Goal: Task Accomplishment & Management: Manage account settings

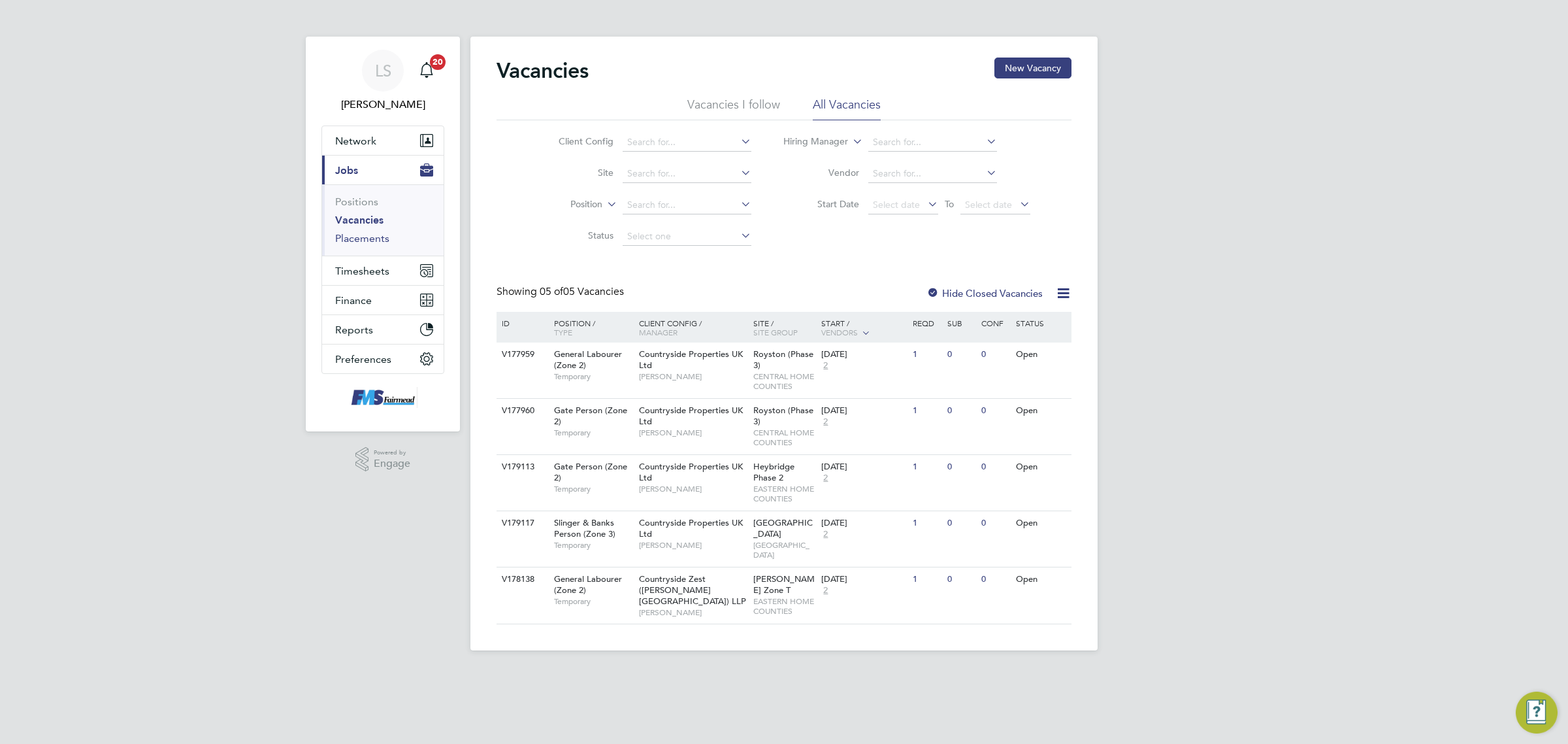
click at [380, 239] on link "Placements" at bounding box center [362, 238] width 54 height 12
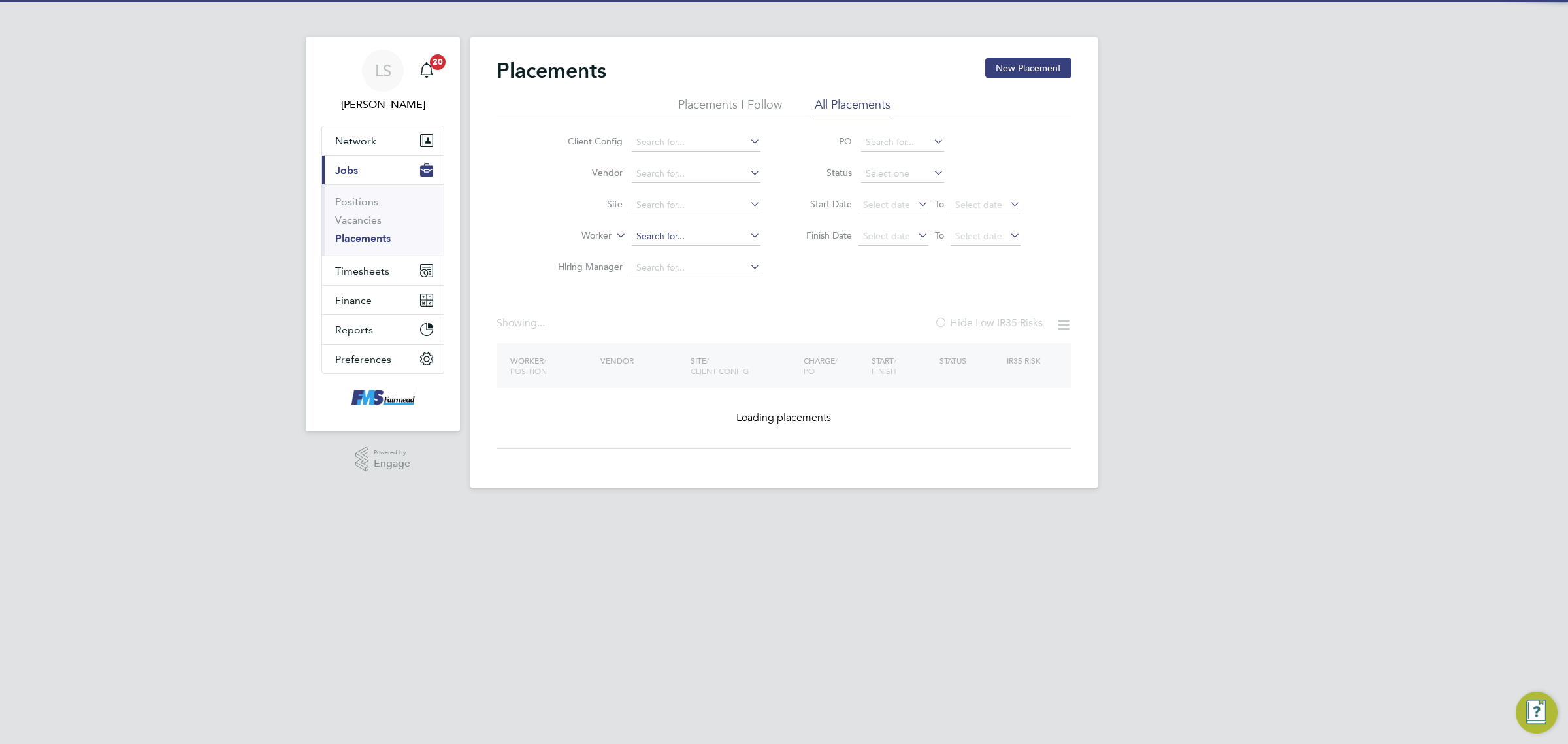
click at [679, 239] on input at bounding box center [696, 236] width 129 height 18
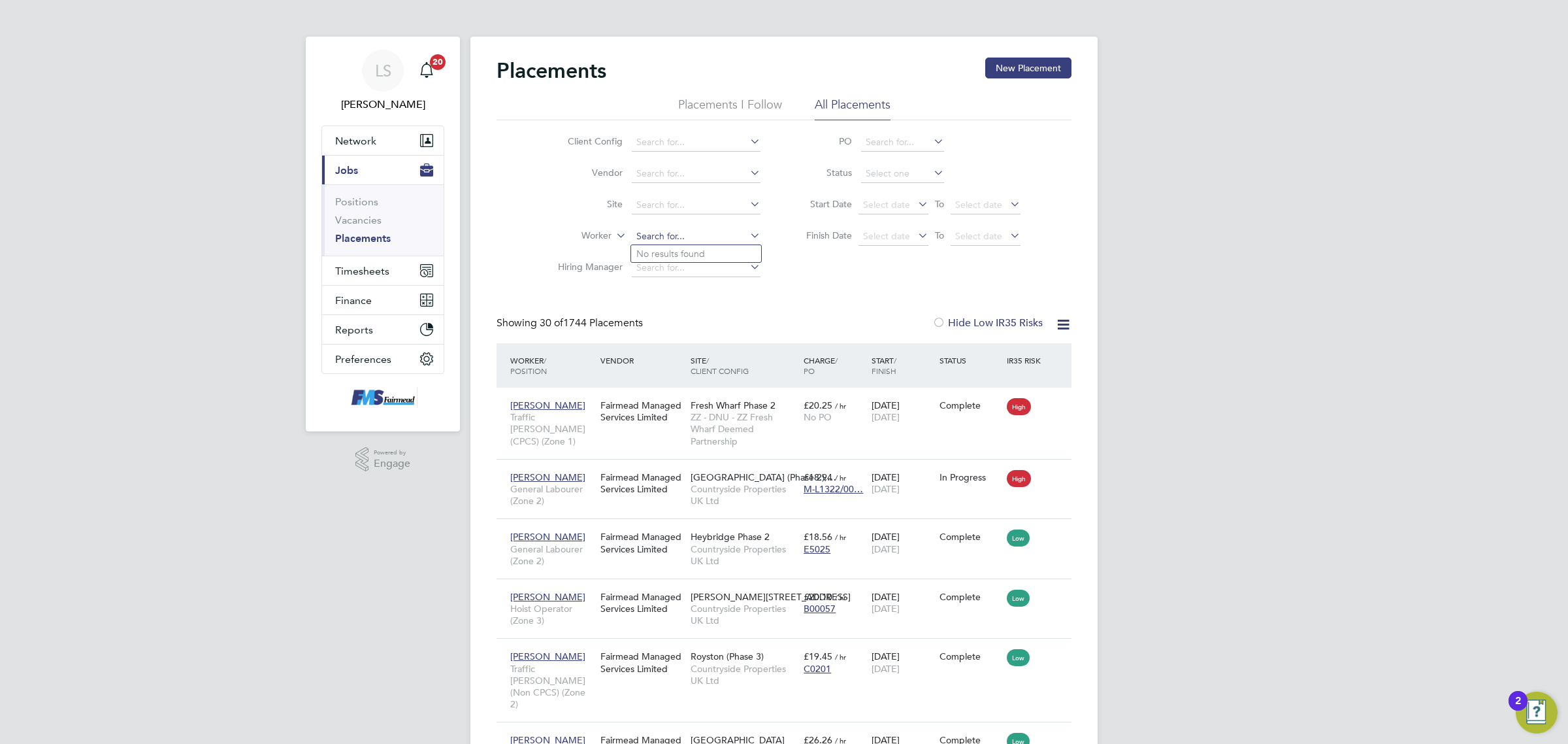
click at [679, 239] on input at bounding box center [696, 236] width 129 height 18
type input "r"
click at [698, 248] on li "[PERSON_NAME]" at bounding box center [711, 254] width 161 height 18
type input "[PERSON_NAME]"
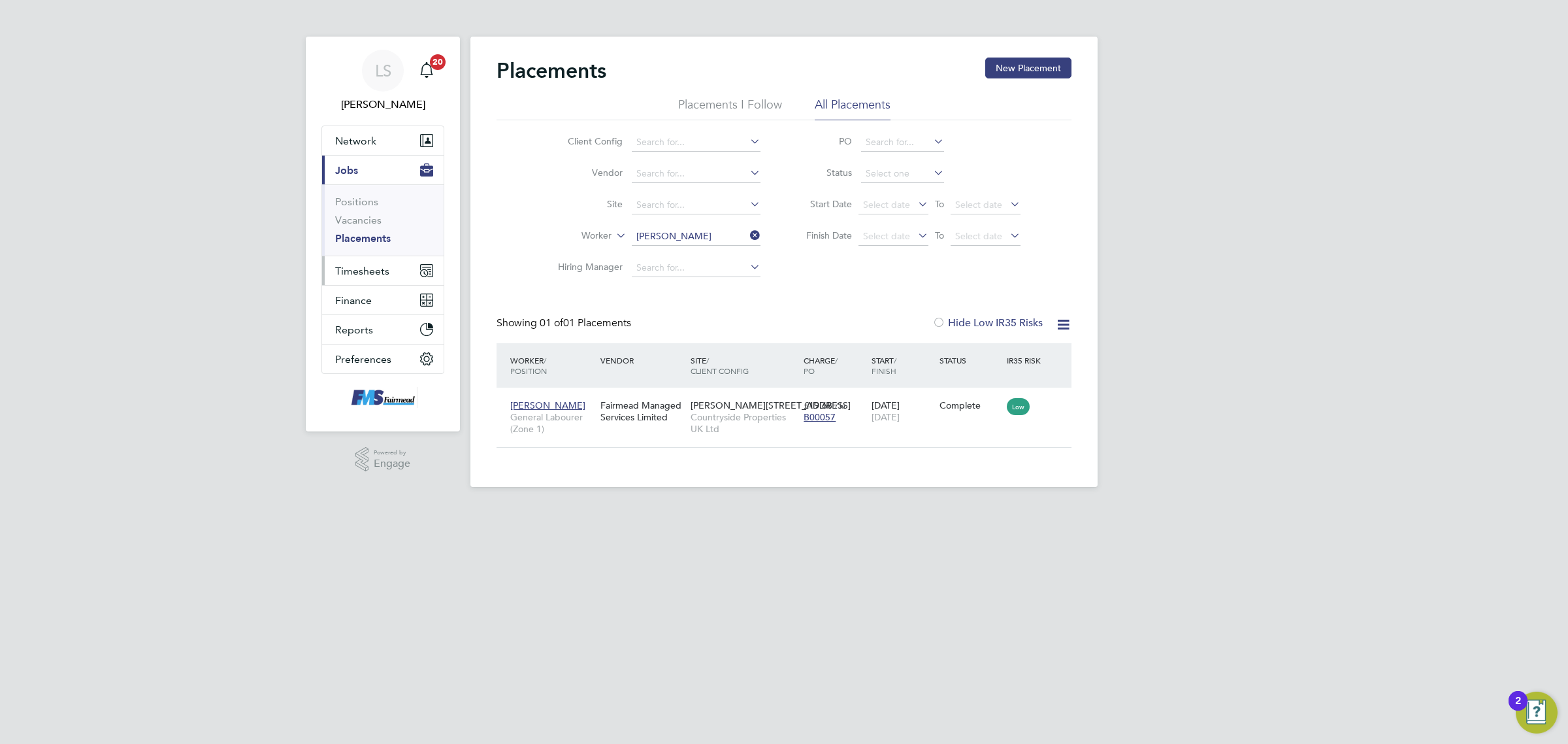
click at [368, 265] on span "Timesheets" at bounding box center [362, 270] width 54 height 12
click at [374, 221] on ul "Timesheets Expenses" at bounding box center [383, 240] width 122 height 53
click at [374, 237] on link "Timesheets" at bounding box center [362, 231] width 54 height 12
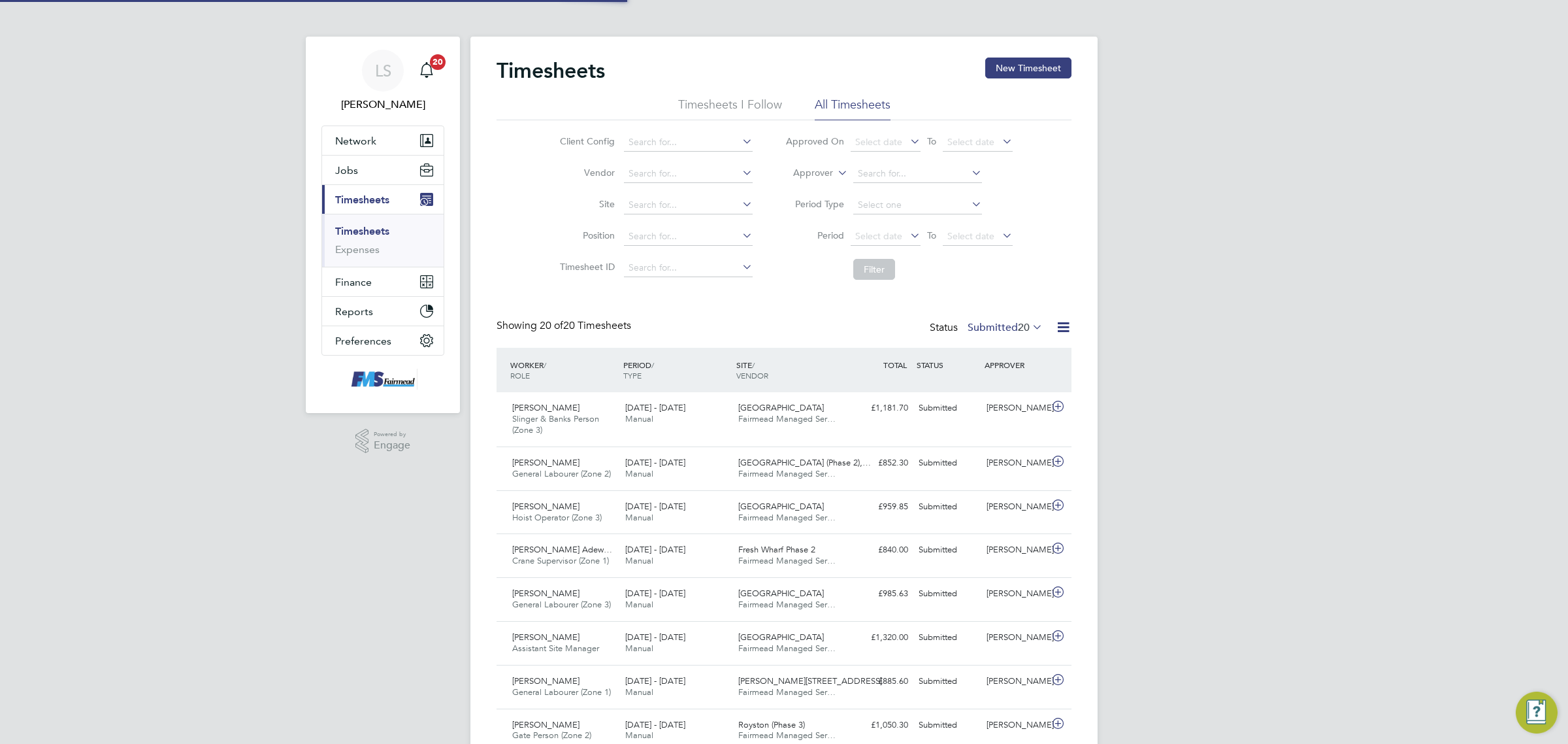
scroll to position [33, 113]
click at [1010, 329] on label "Submitted 20" at bounding box center [1005, 328] width 75 height 13
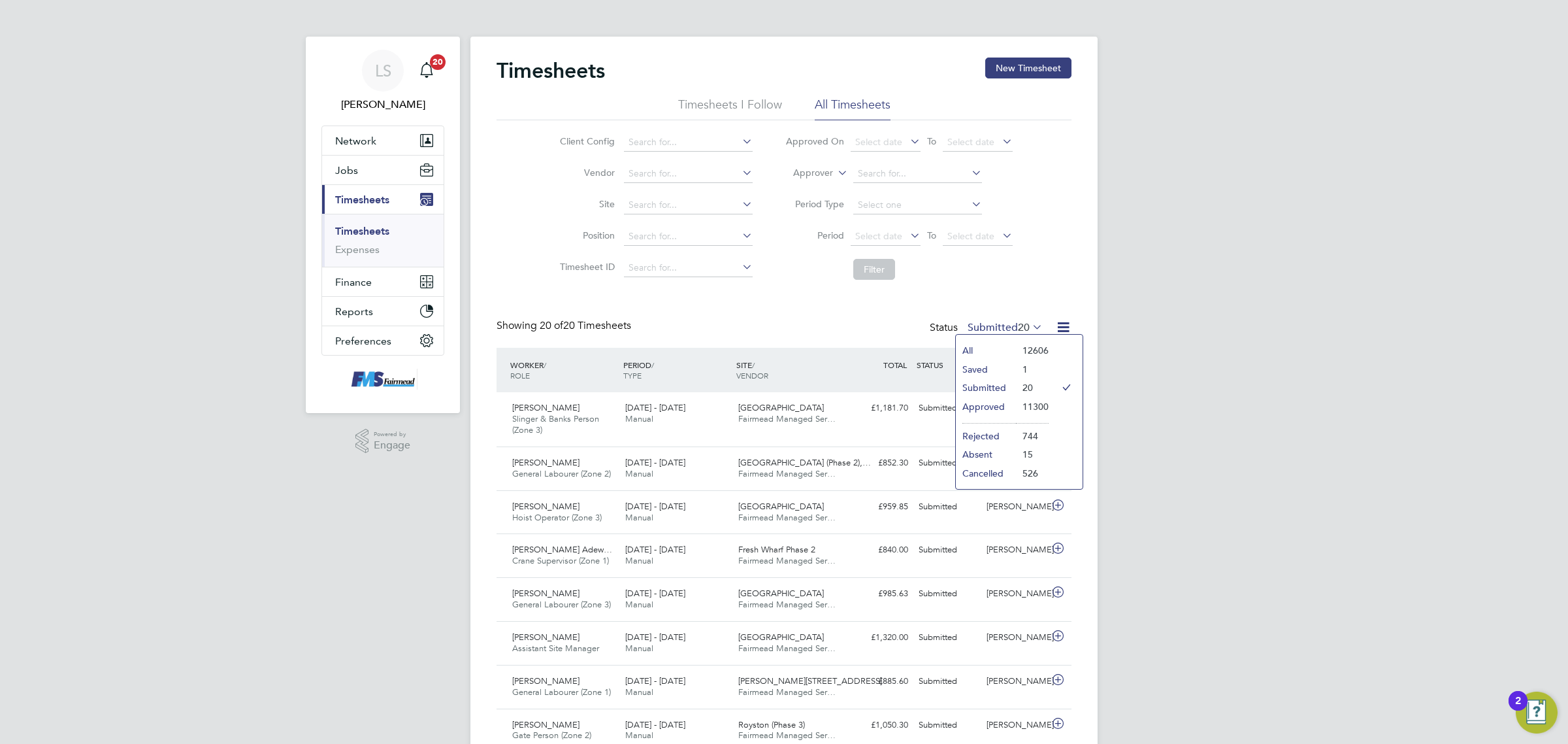
click at [1010, 365] on li "Saved" at bounding box center [986, 369] width 60 height 18
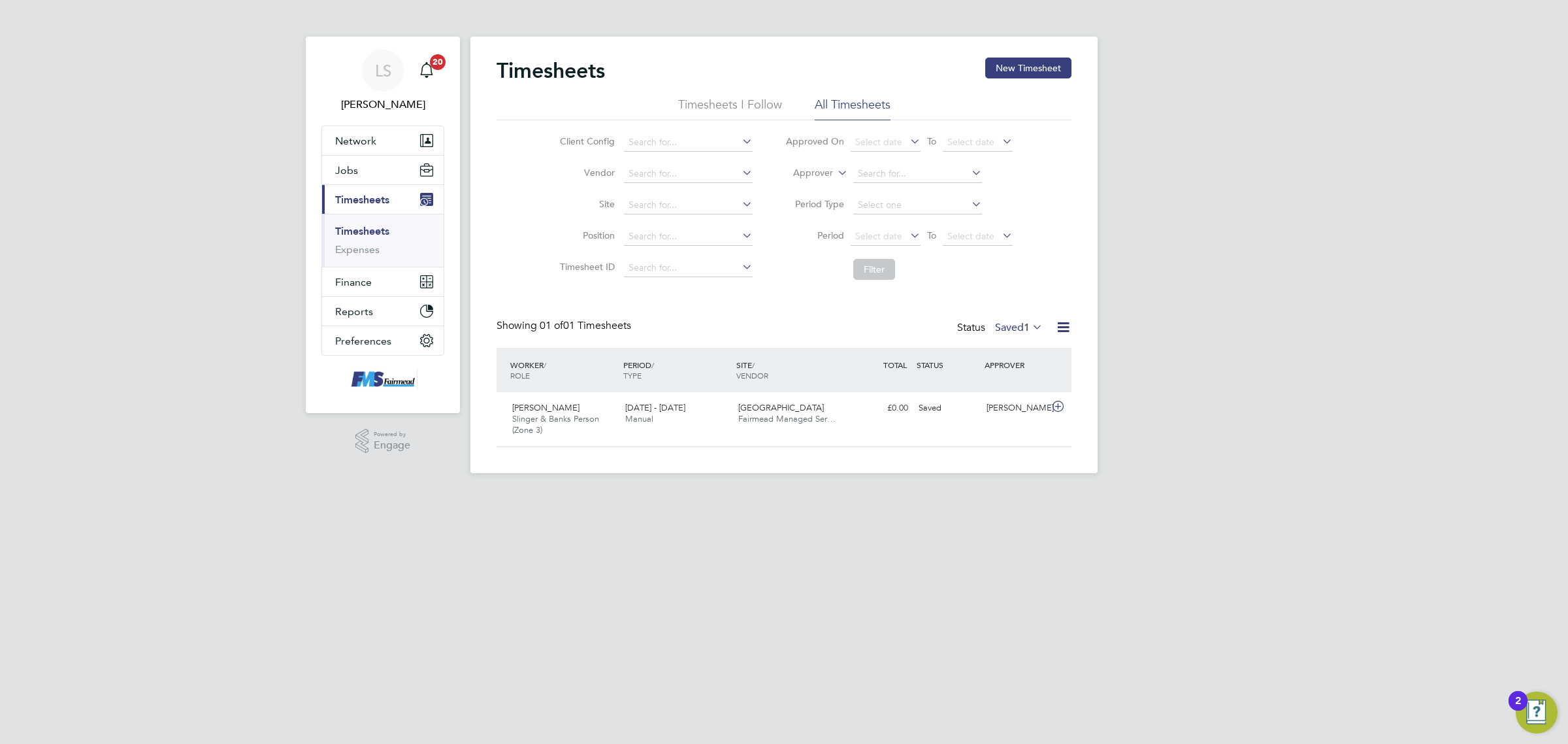
click at [1005, 323] on label "Saved 1" at bounding box center [1018, 328] width 48 height 13
click at [1016, 401] on li "Approved" at bounding box center [999, 406] width 60 height 18
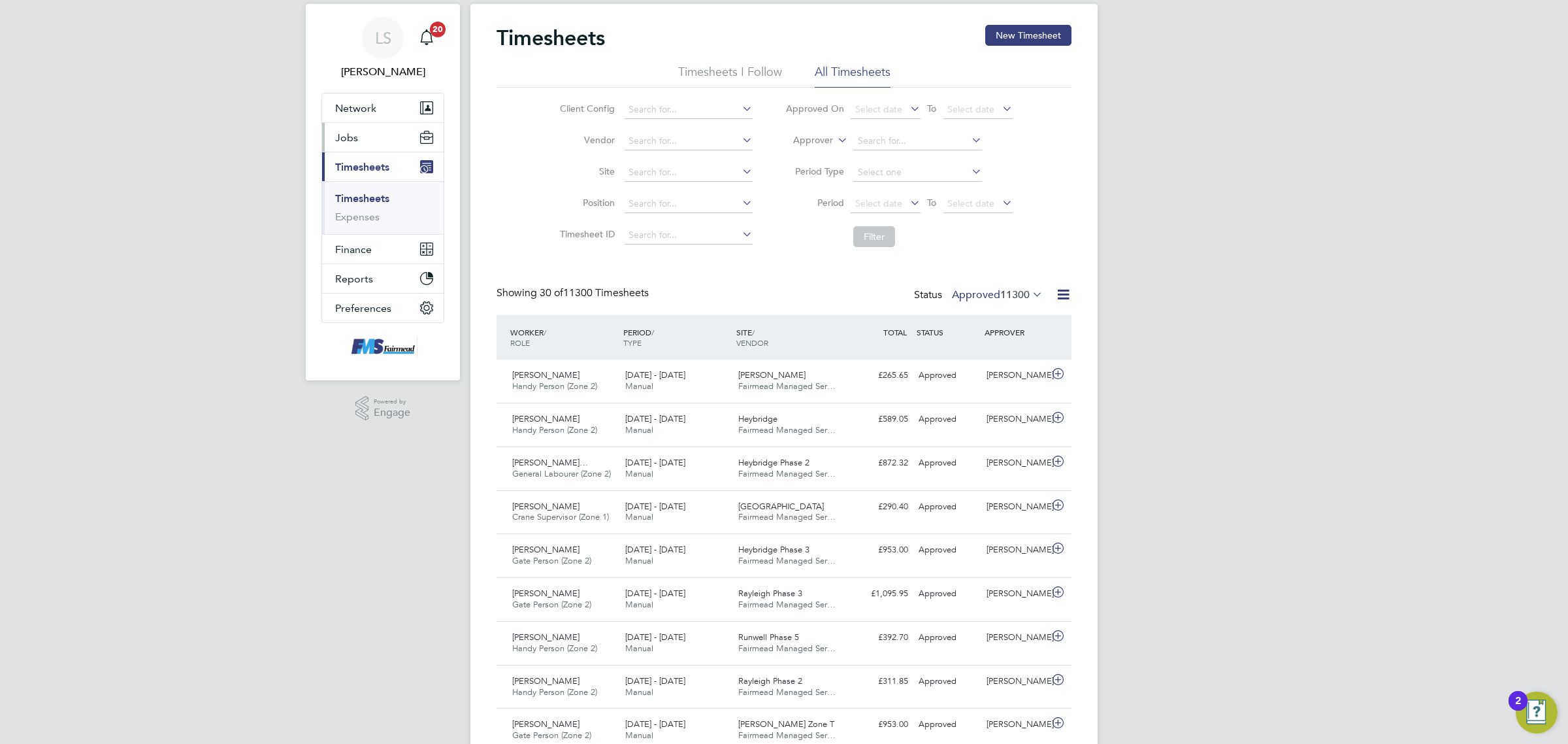
scroll to position [0, 0]
